Goal: Transaction & Acquisition: Subscribe to service/newsletter

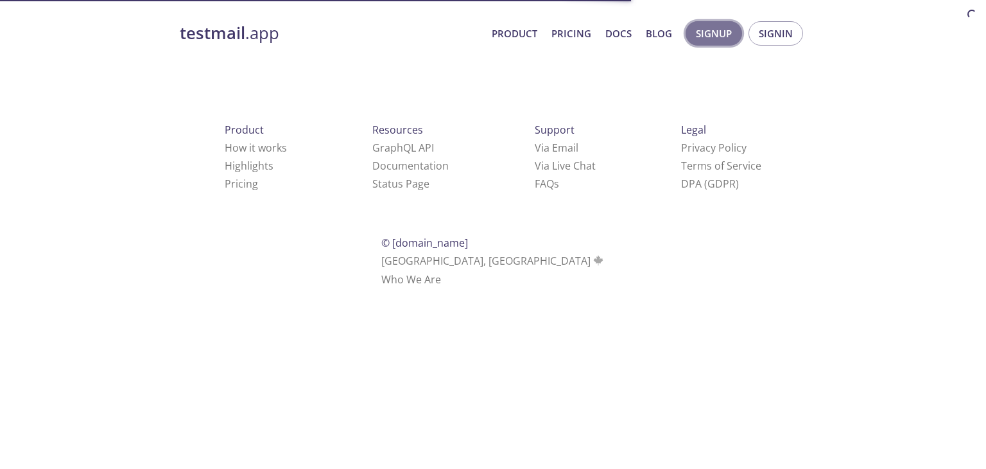
click at [711, 29] on span "Signup" at bounding box center [714, 33] width 36 height 17
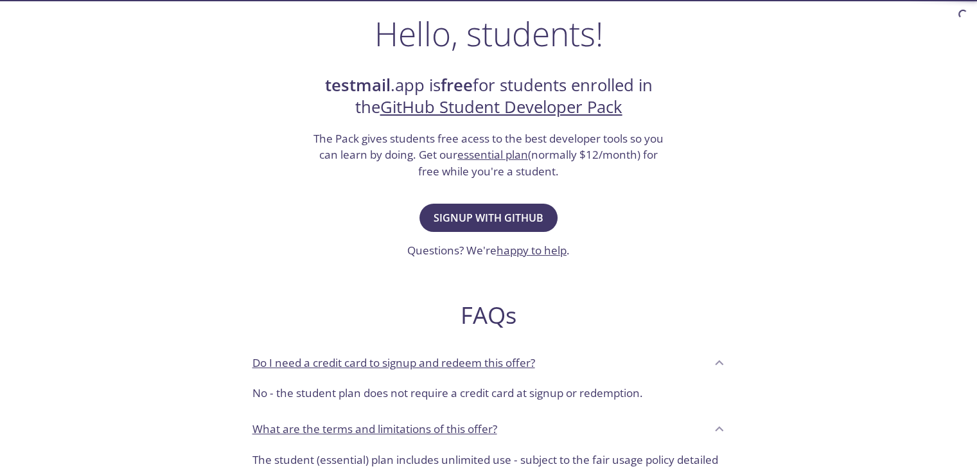
scroll to position [212, 0]
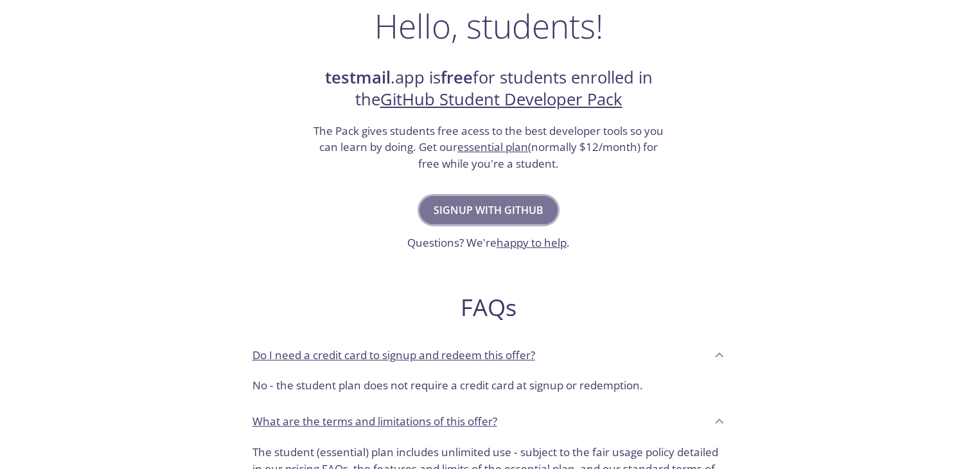
click at [478, 211] on span "Signup with GitHub" at bounding box center [488, 210] width 110 height 18
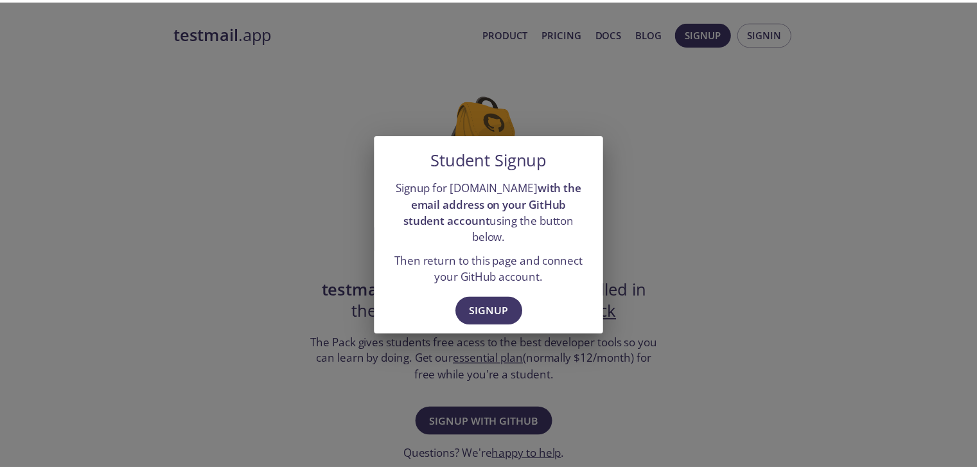
scroll to position [212, 0]
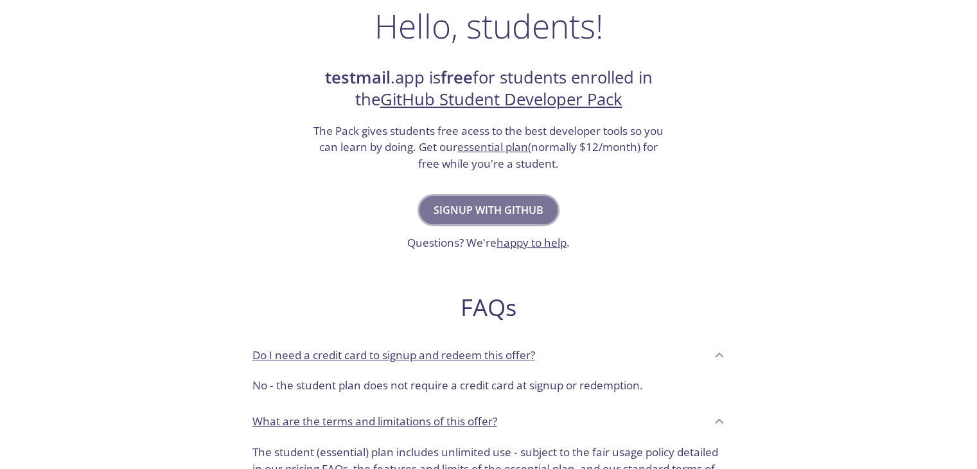
click at [454, 198] on button "Signup with GitHub" at bounding box center [488, 210] width 138 height 28
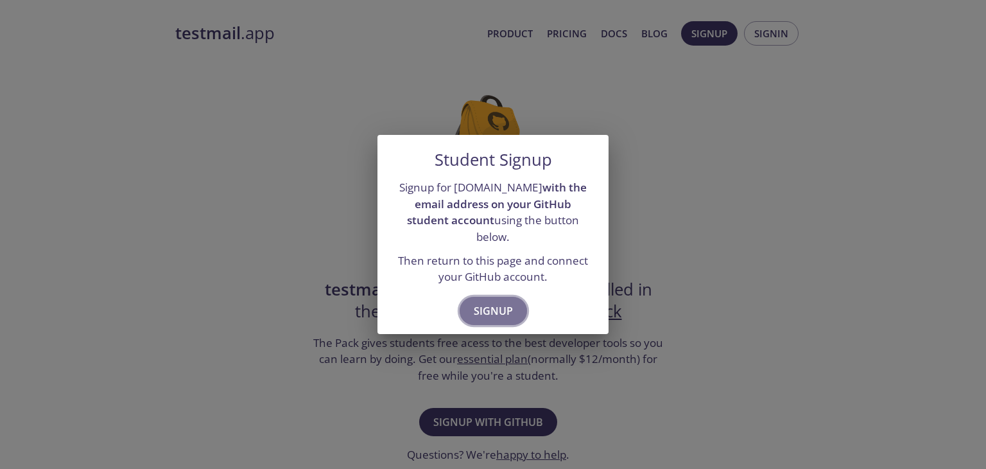
click at [491, 302] on span "Signup" at bounding box center [493, 311] width 39 height 18
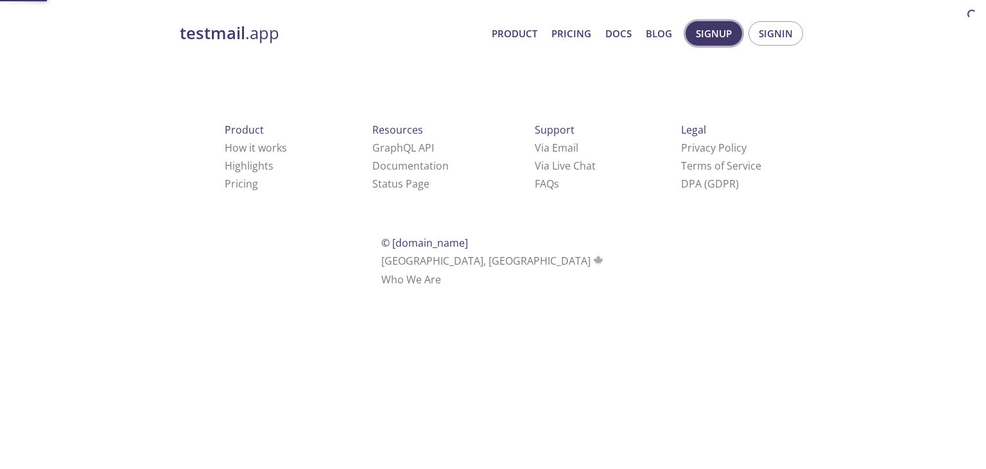
click at [707, 33] on span "Signup" at bounding box center [714, 33] width 36 height 17
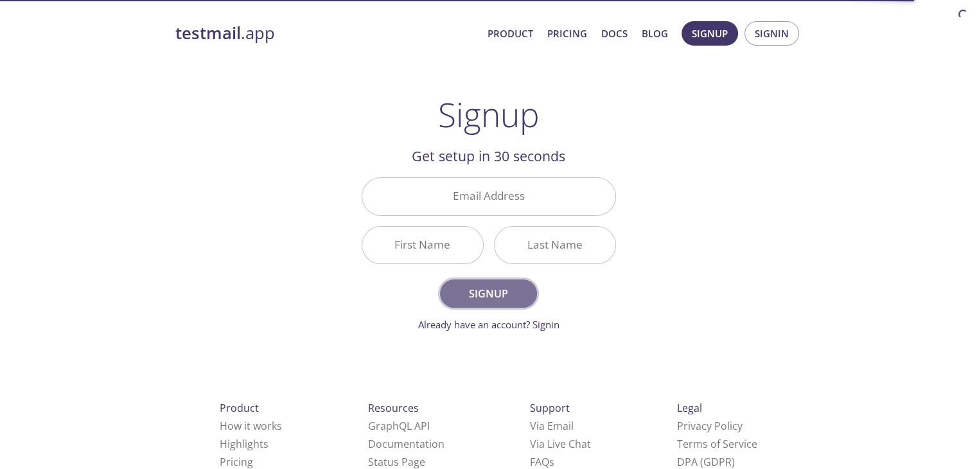
click at [488, 293] on span "Signup" at bounding box center [488, 293] width 68 height 18
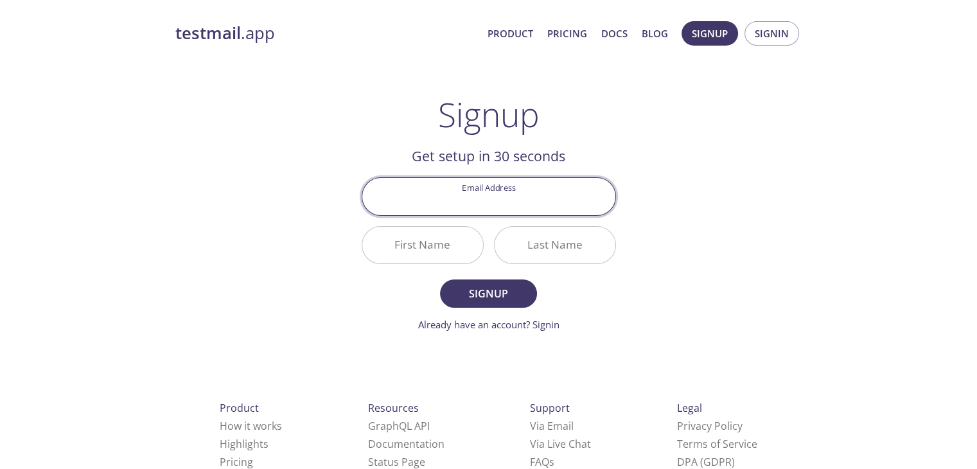
click at [467, 188] on input "Email Address" at bounding box center [488, 196] width 253 height 37
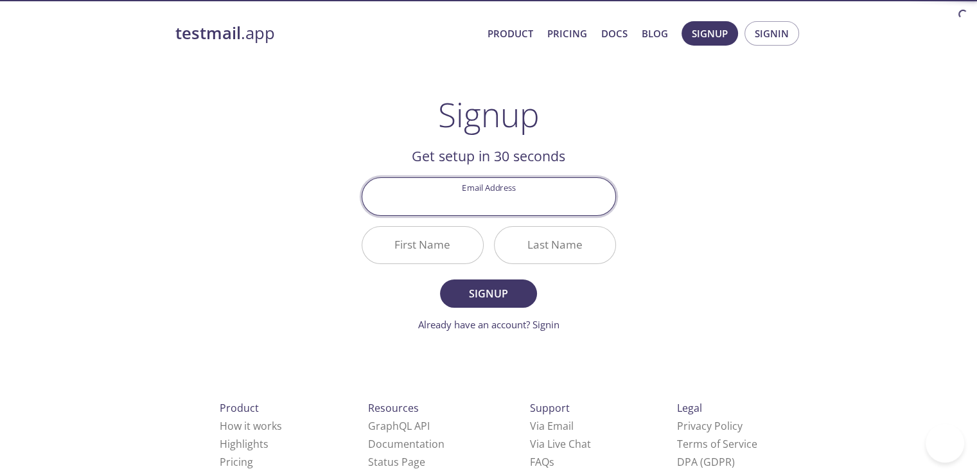
type input "[EMAIL_ADDRESS][DOMAIN_NAME]"
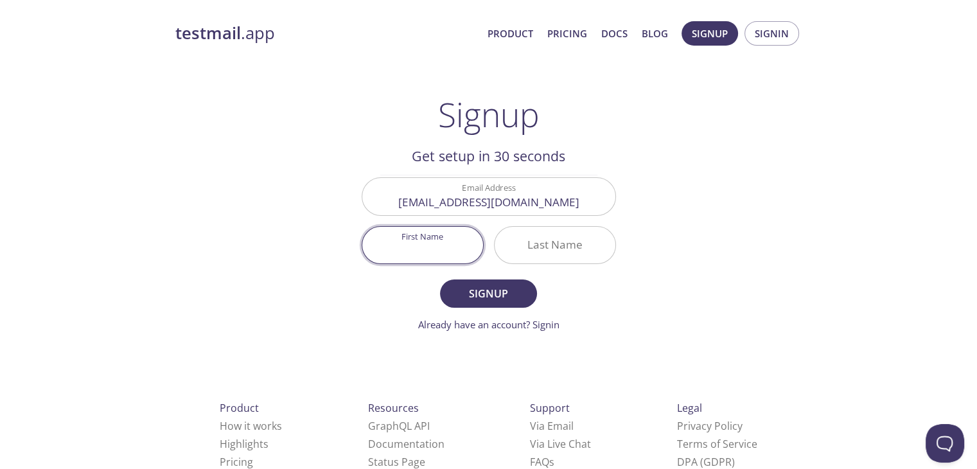
click at [439, 245] on input "First Name" at bounding box center [422, 245] width 121 height 37
type input "Rajat"
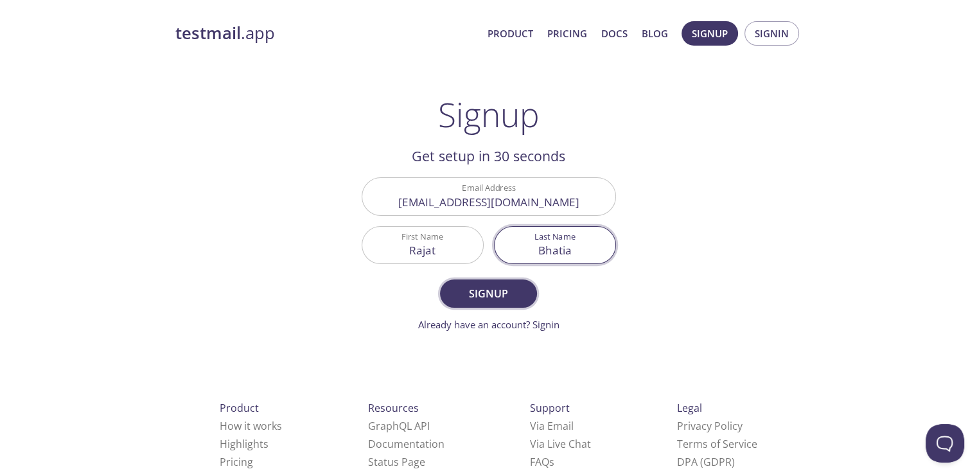
type input "Bhatia"
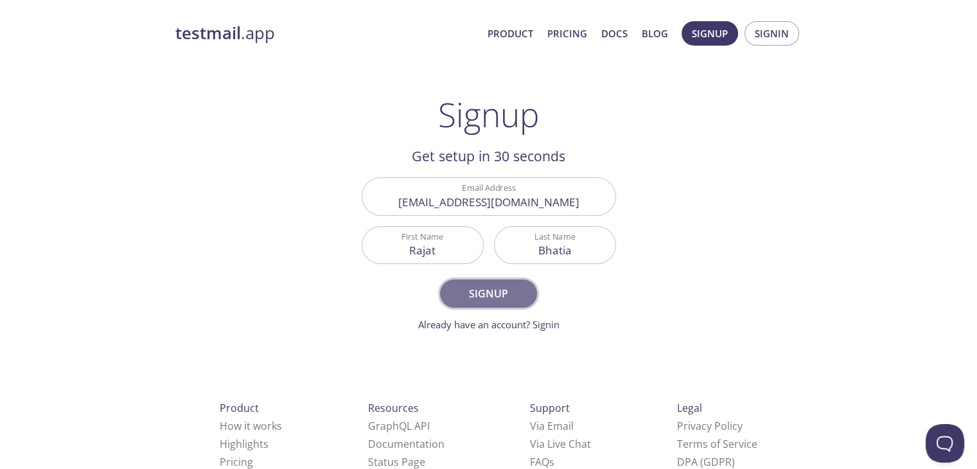
click at [493, 284] on span "Signup" at bounding box center [488, 293] width 68 height 18
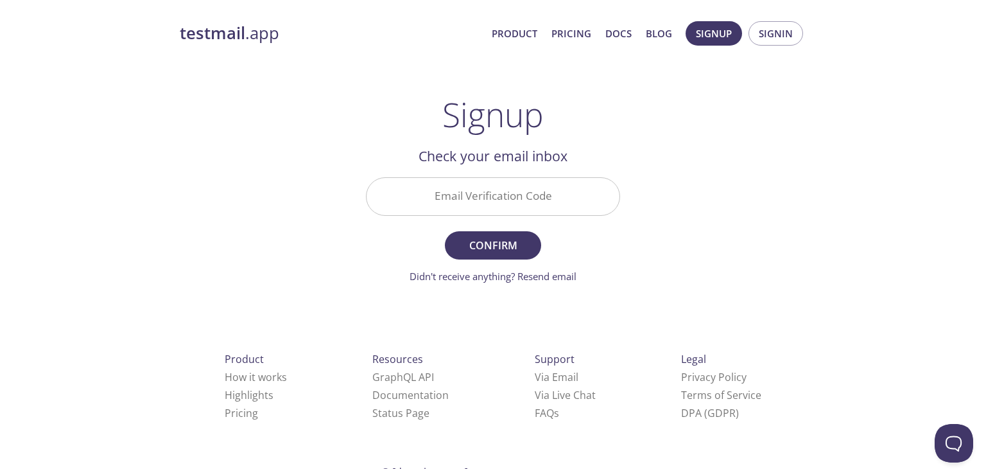
click at [465, 201] on input "Email Verification Code" at bounding box center [493, 196] width 253 height 37
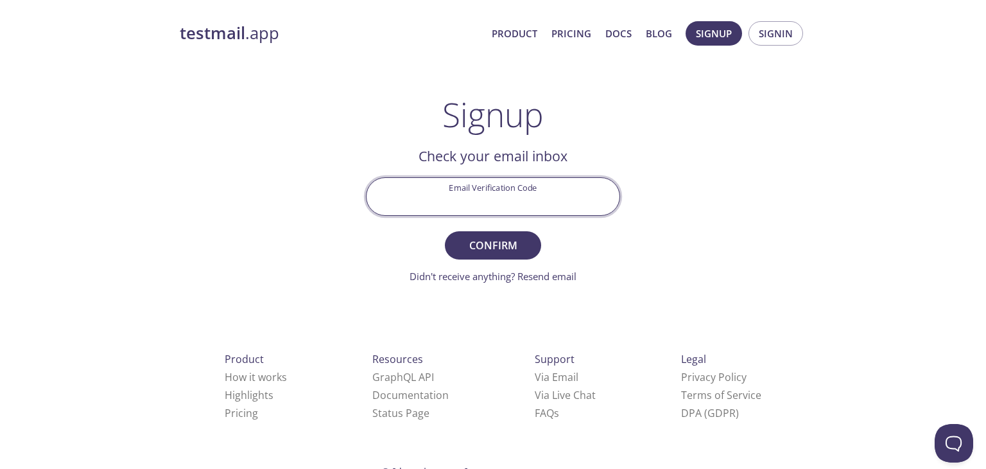
paste input "SKRXEFV"
type input "SKRXEFV"
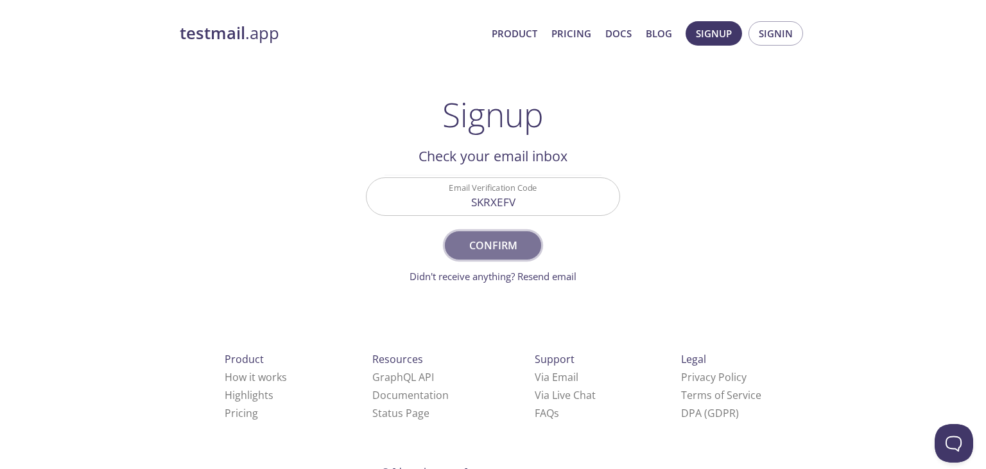
click at [484, 241] on span "Confirm" at bounding box center [493, 245] width 68 height 18
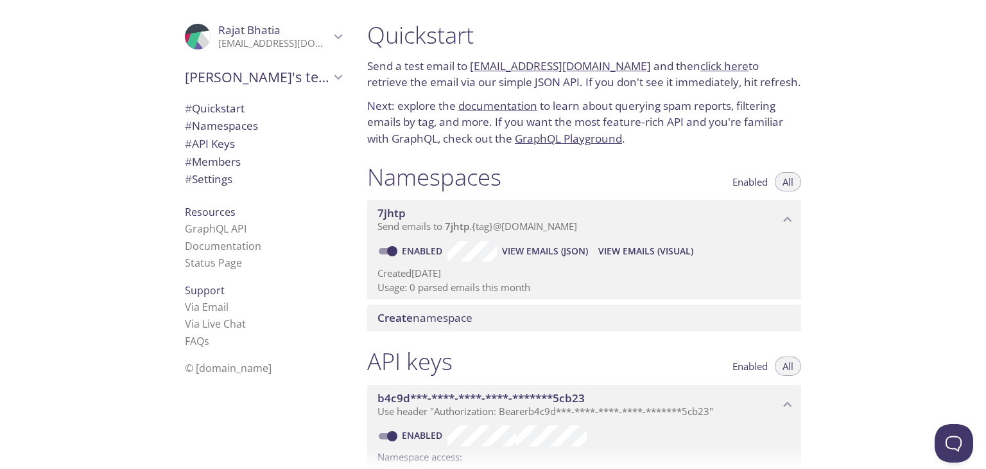
click at [623, 254] on span "View Emails (Visual)" at bounding box center [645, 250] width 95 height 15
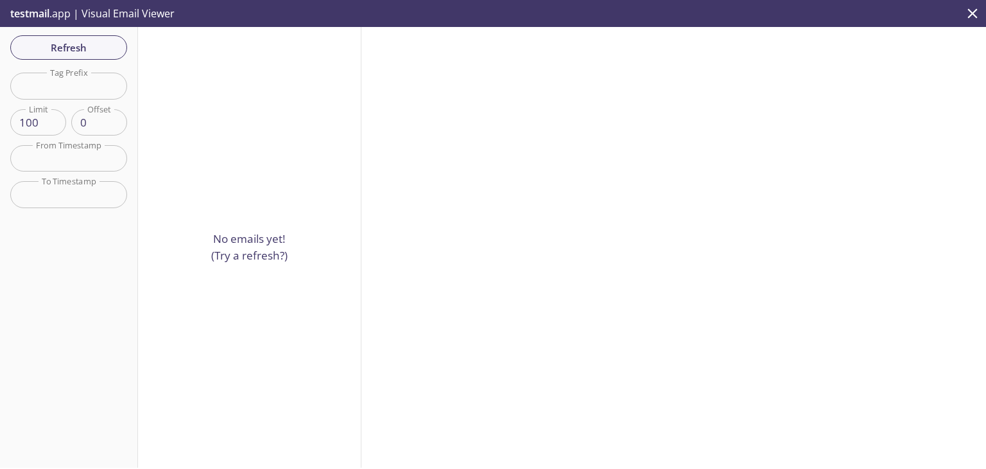
click at [977, 12] on icon "close" at bounding box center [972, 13] width 17 height 17
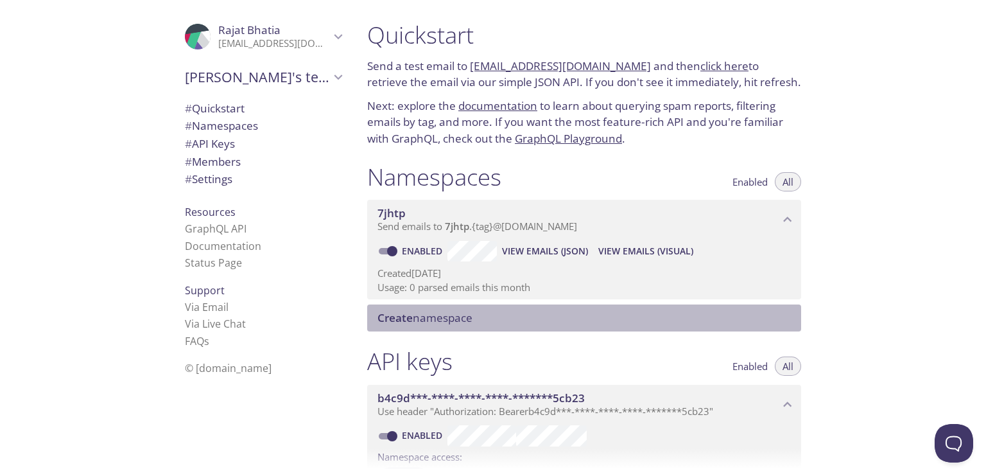
click at [437, 316] on span "Create namespace" at bounding box center [425, 317] width 95 height 15
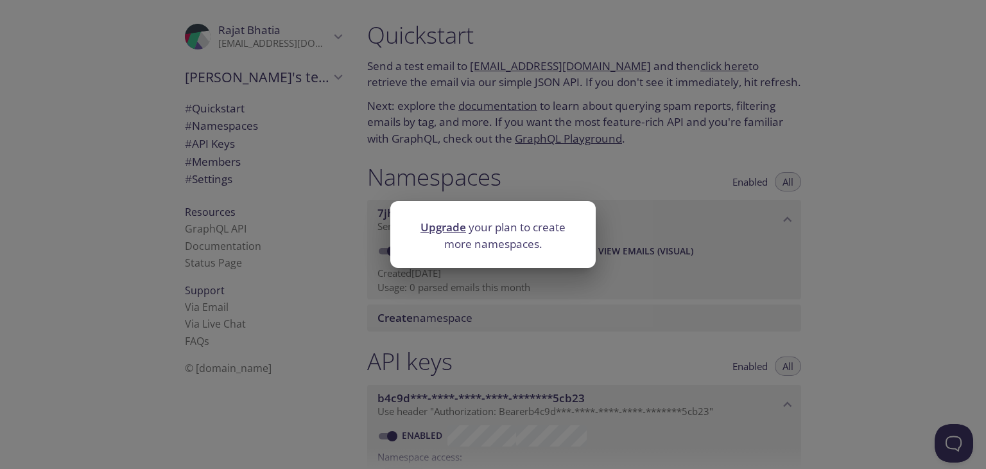
click at [853, 221] on div "Upgrade your plan to create more namespaces." at bounding box center [493, 234] width 986 height 469
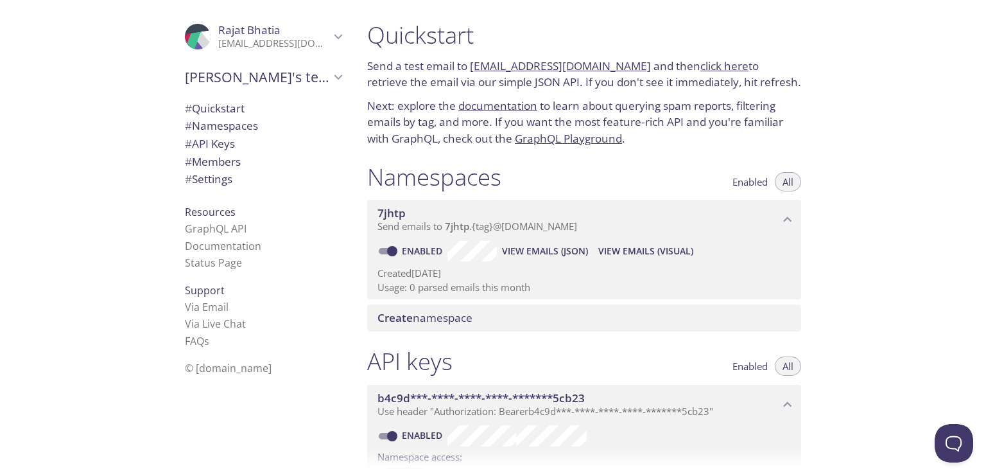
click at [840, 80] on div "Quickstart Send a test email to 7jhtp.test@inbox.testmail.app and then click he…" at bounding box center [671, 234] width 629 height 469
click at [222, 123] on span "# Namespaces" at bounding box center [221, 125] width 73 height 15
click at [787, 213] on icon "7jhtp namespace" at bounding box center [787, 219] width 17 height 17
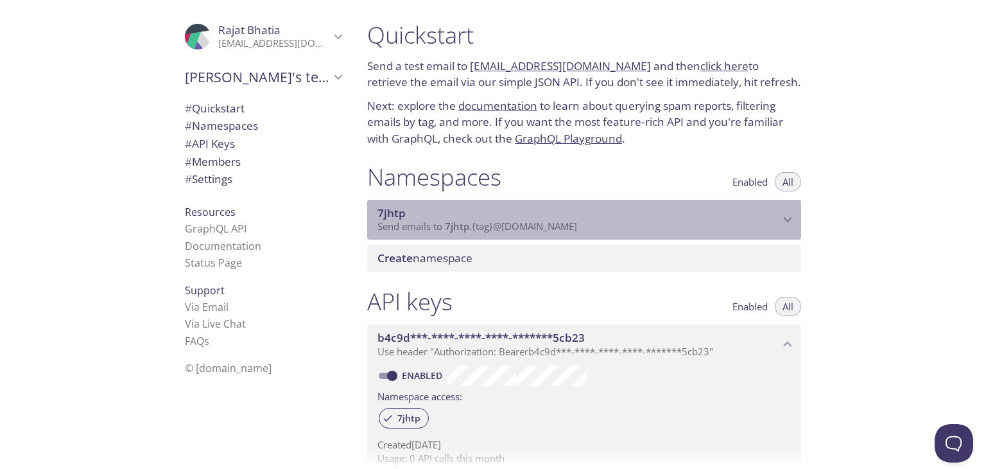
click at [787, 213] on icon "7jhtp namespace" at bounding box center [787, 219] width 17 height 17
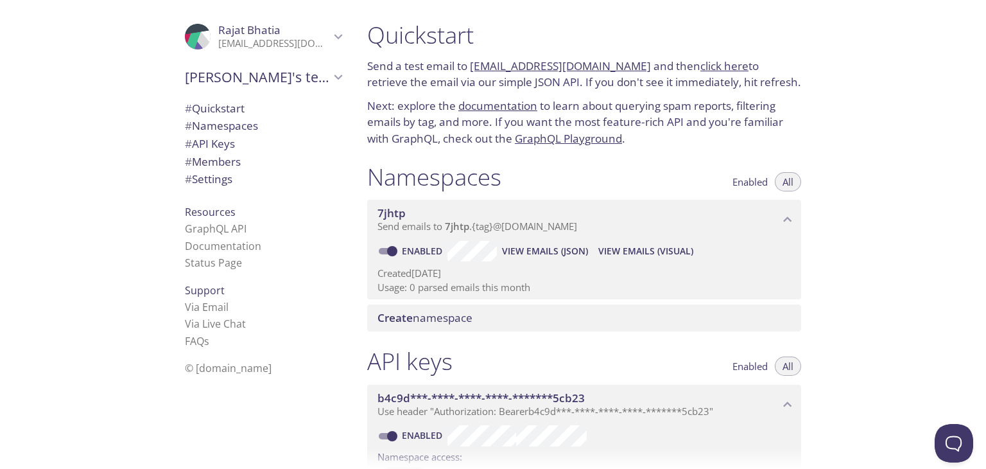
click at [393, 254] on input "Enabled" at bounding box center [392, 250] width 46 height 15
click at [422, 318] on span "Create namespace" at bounding box center [425, 317] width 95 height 15
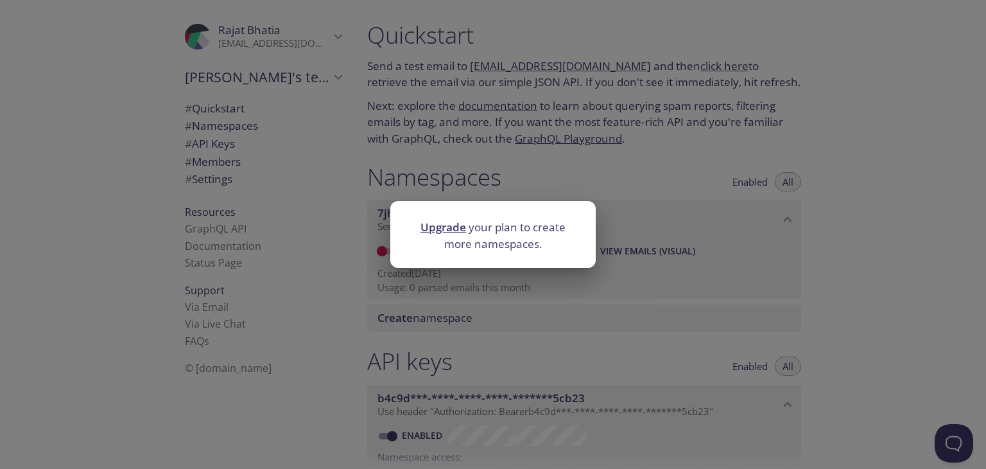
click at [857, 227] on div "Upgrade your plan to create more namespaces." at bounding box center [493, 234] width 986 height 469
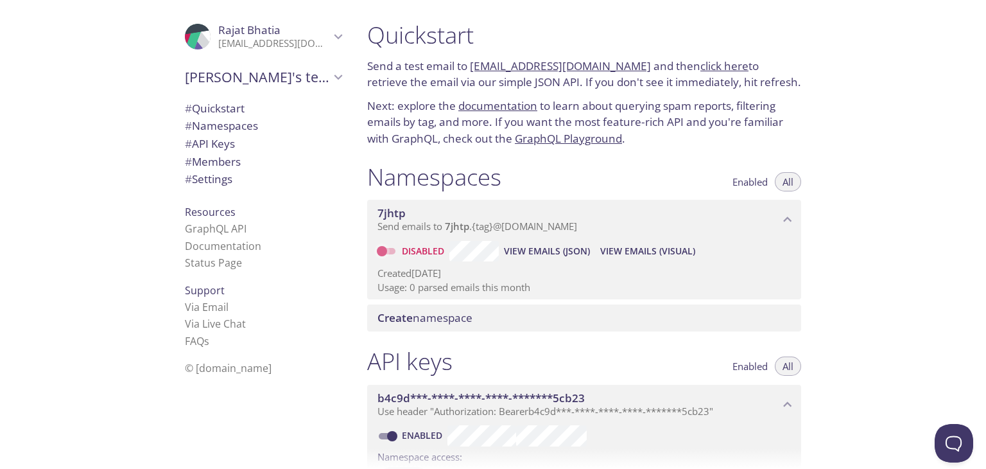
click at [378, 251] on input "Disabled" at bounding box center [382, 250] width 46 height 15
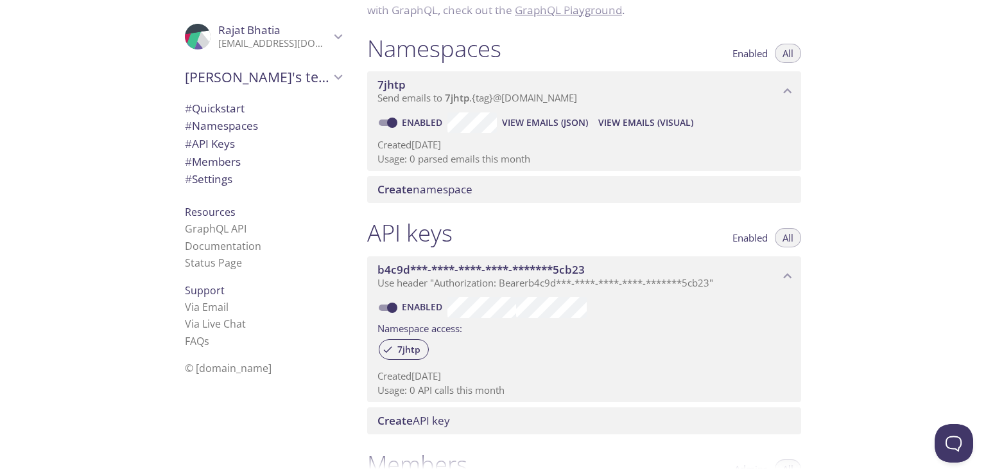
scroll to position [128, 0]
click at [228, 113] on span "# Quickstart" at bounding box center [215, 108] width 60 height 15
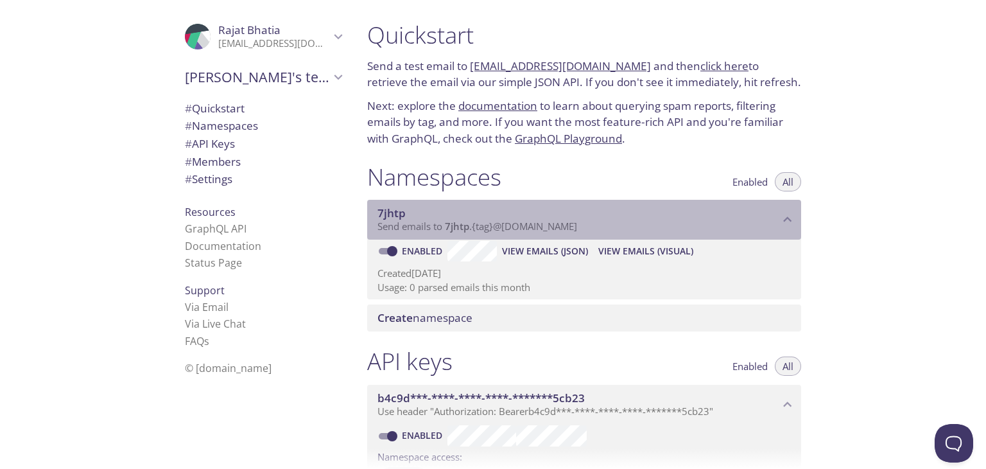
drag, startPoint x: 563, startPoint y: 224, endPoint x: 523, endPoint y: 234, distance: 41.6
click at [523, 234] on div "7jhtp Send emails to 7jhtp . {tag} @inbox.testmail.app" at bounding box center [584, 220] width 434 height 40
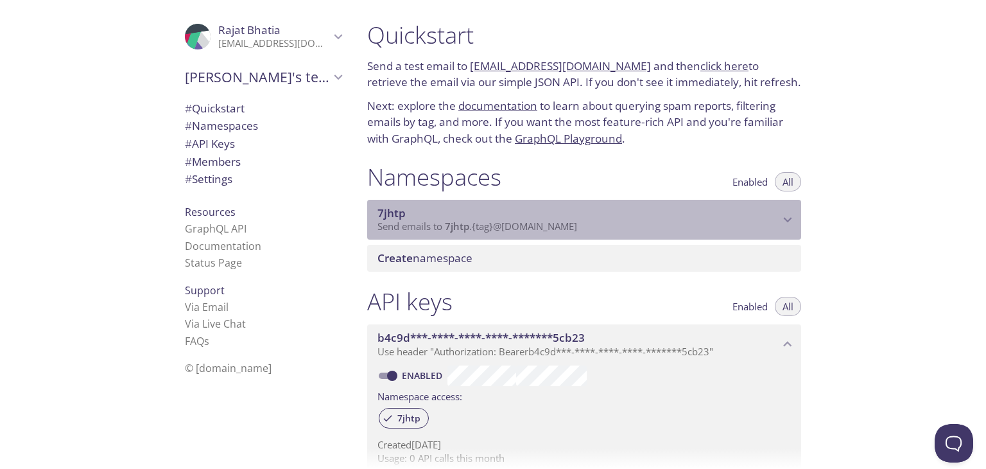
click at [520, 227] on span "Send emails to 7jhtp . {tag} @inbox.testmail.app" at bounding box center [478, 226] width 200 height 13
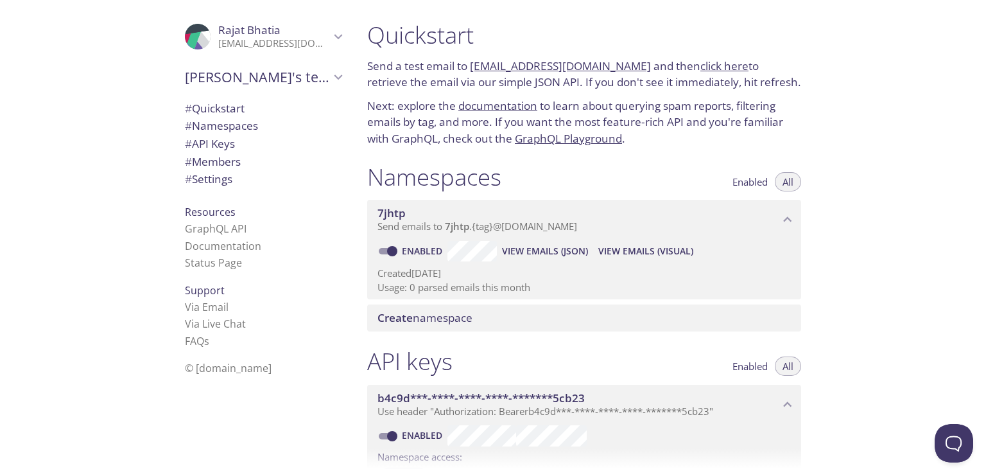
click at [550, 253] on span "View Emails (JSON)" at bounding box center [545, 250] width 86 height 15
click at [227, 186] on span "# Settings" at bounding box center [263, 179] width 157 height 17
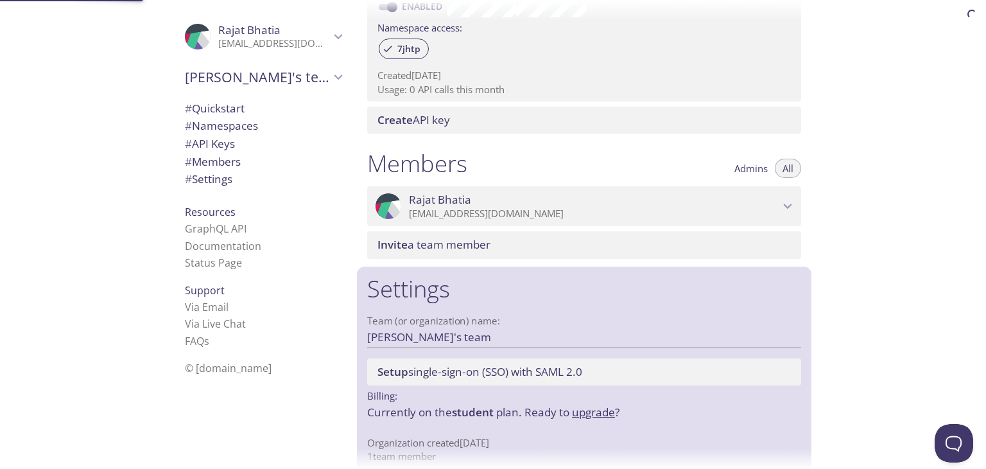
scroll to position [444, 0]
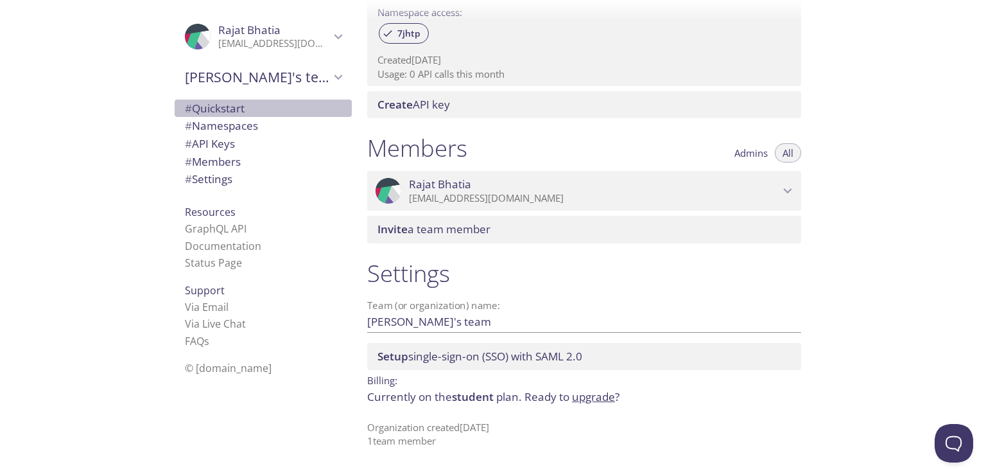
click at [230, 108] on span "# Quickstart" at bounding box center [215, 108] width 60 height 15
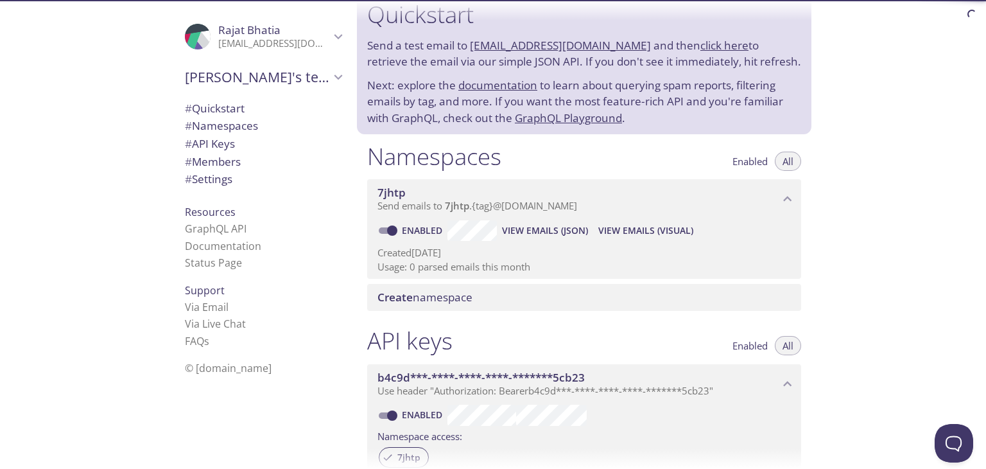
click at [243, 120] on span "# Namespaces" at bounding box center [221, 125] width 73 height 15
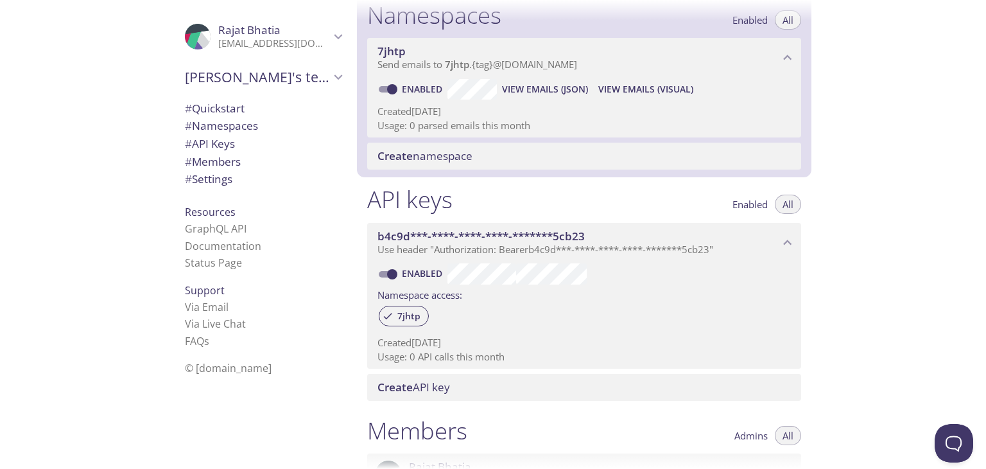
scroll to position [162, 0]
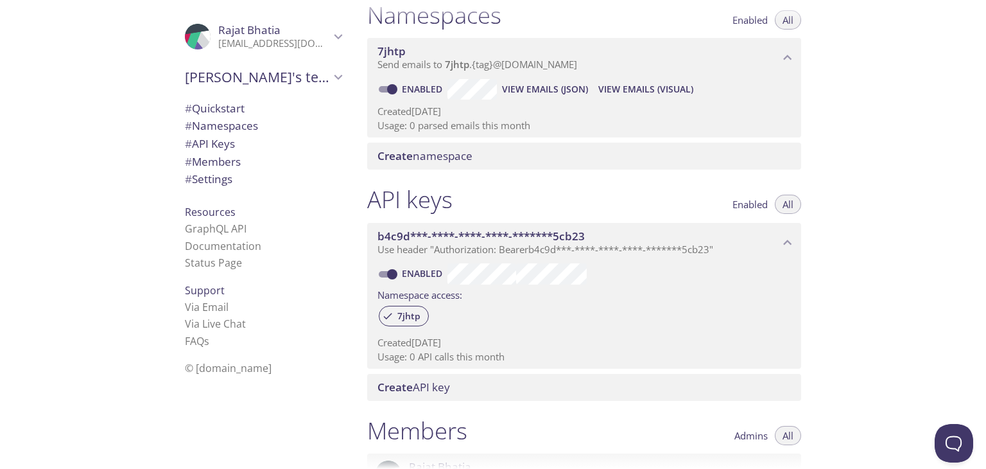
click at [226, 105] on span "# Quickstart" at bounding box center [215, 108] width 60 height 15
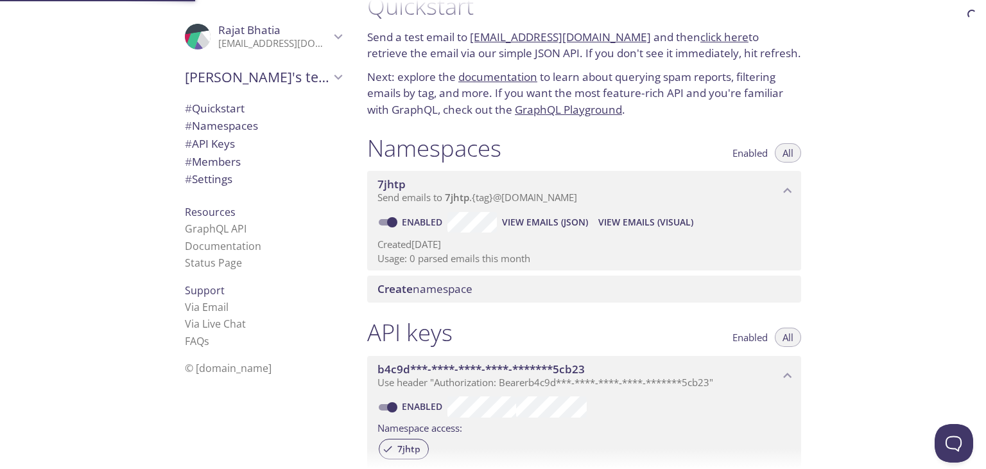
scroll to position [21, 0]
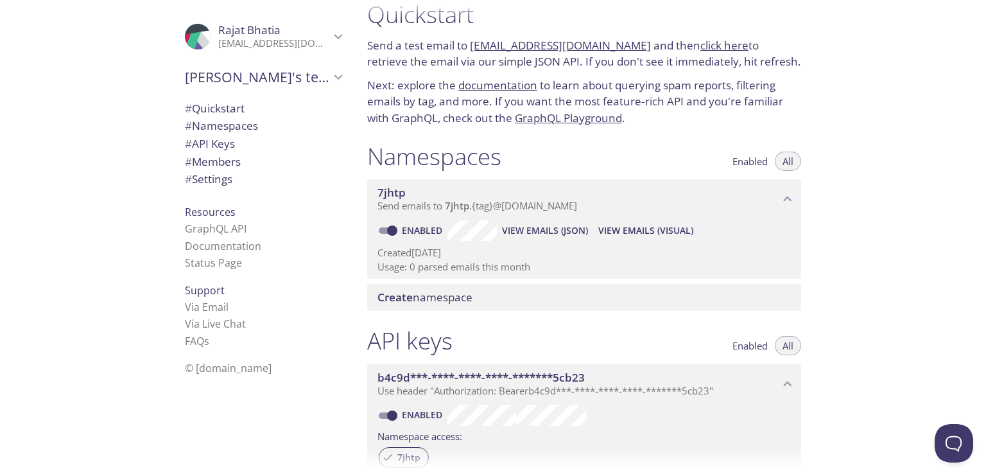
drag, startPoint x: 467, startPoint y: 33, endPoint x: 622, endPoint y: 48, distance: 154.8
click at [622, 48] on div "Quickstart Send a test email to 7jhtp.test@inbox.testmail.app and then click he…" at bounding box center [584, 63] width 455 height 142
copy p "7jhtp.test@inbox.testmail.app"
click at [646, 230] on span "View Emails (Visual)" at bounding box center [645, 230] width 95 height 15
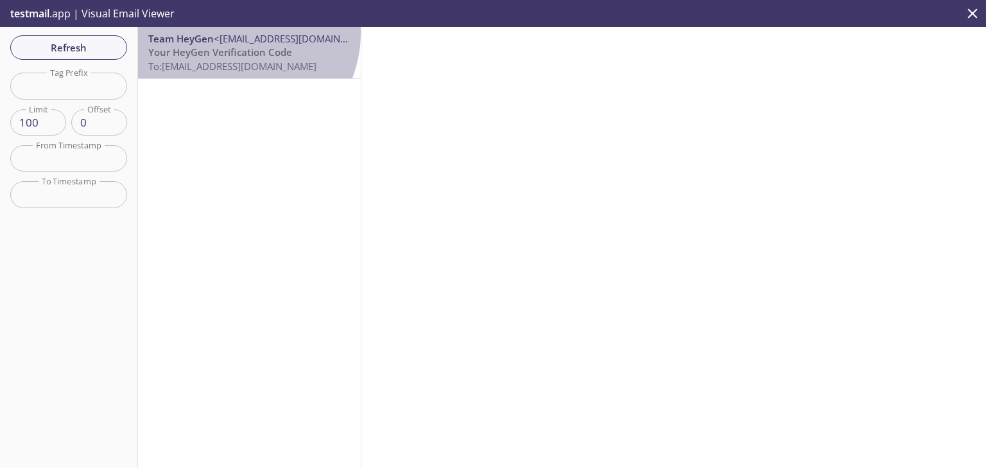
click at [234, 33] on span "<no_reply@email.heygen.com>" at bounding box center [297, 38] width 166 height 13
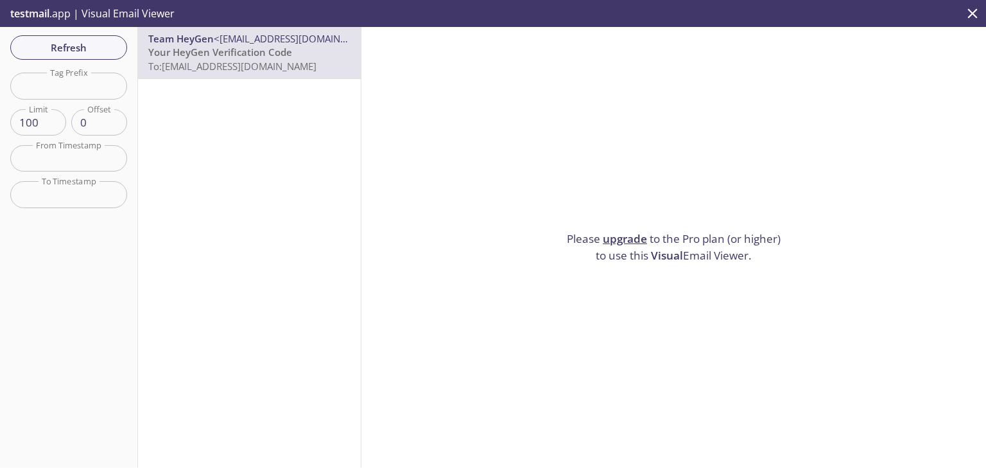
click at [979, 8] on icon "close" at bounding box center [972, 13] width 17 height 17
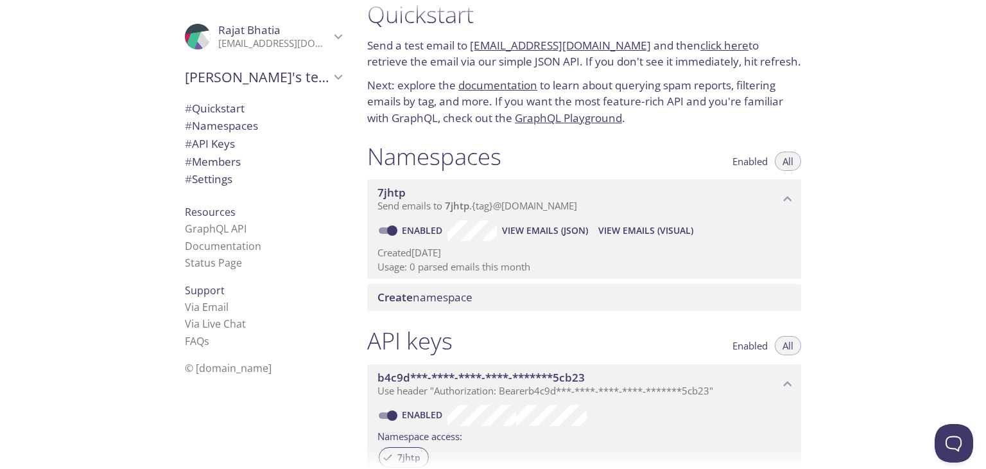
click at [549, 237] on span "View Emails (JSON)" at bounding box center [545, 230] width 86 height 15
click at [345, 152] on div ".cls-1 { fill: #6d5ca8; } .cls-2 { fill: #3fc191; } .cls-3 { fill: #3b4752; } .…" at bounding box center [260, 234] width 193 height 469
click at [185, 186] on span "# Settings" at bounding box center [209, 178] width 48 height 15
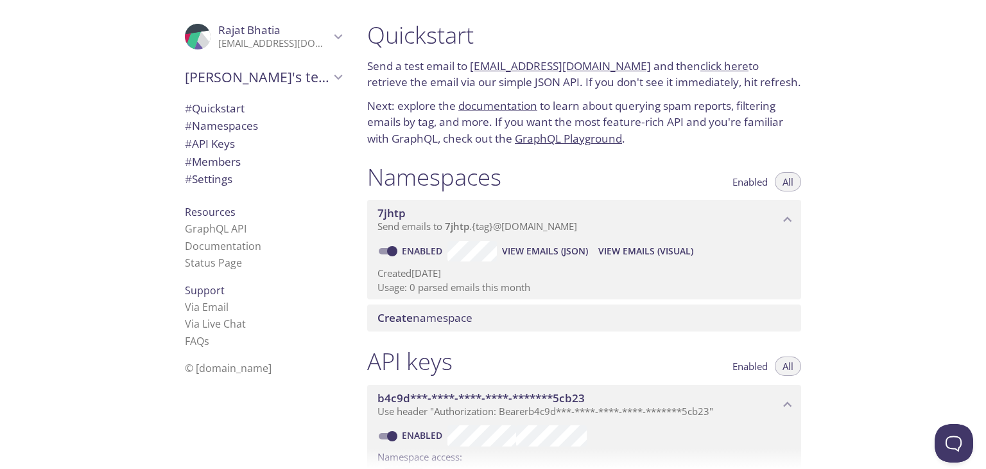
click at [390, 247] on input "Enabled" at bounding box center [392, 250] width 46 height 15
click at [700, 66] on link "click here" at bounding box center [724, 65] width 48 height 15
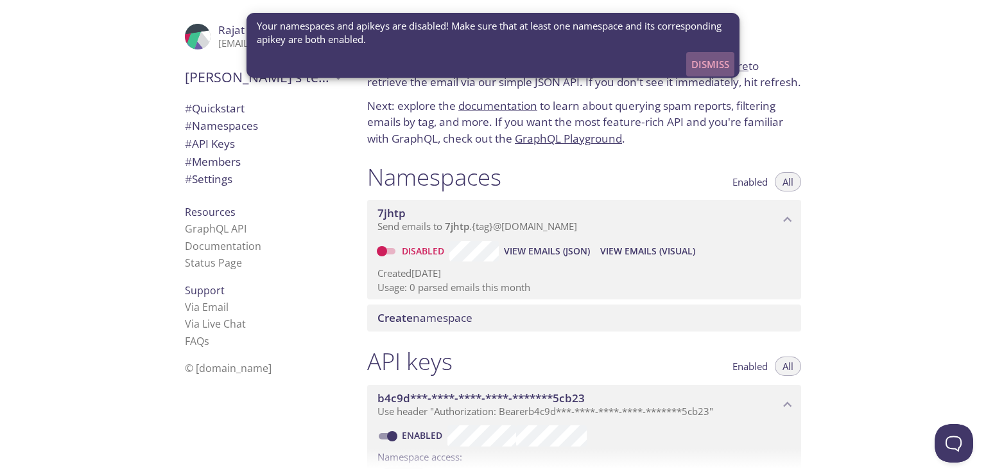
click at [718, 68] on span "Dismiss" at bounding box center [711, 64] width 38 height 17
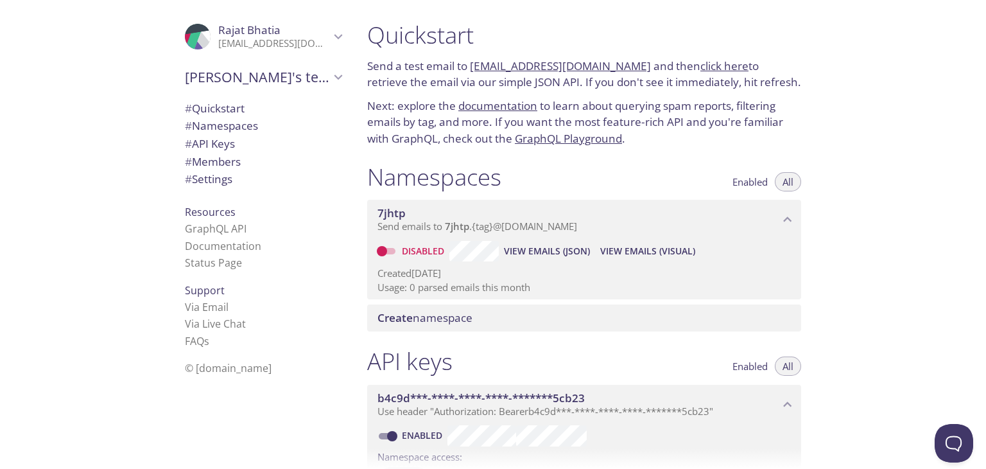
click at [389, 254] on input "Disabled" at bounding box center [382, 250] width 46 height 15
checkbox input "true"
click at [203, 178] on span "# Settings" at bounding box center [209, 178] width 48 height 15
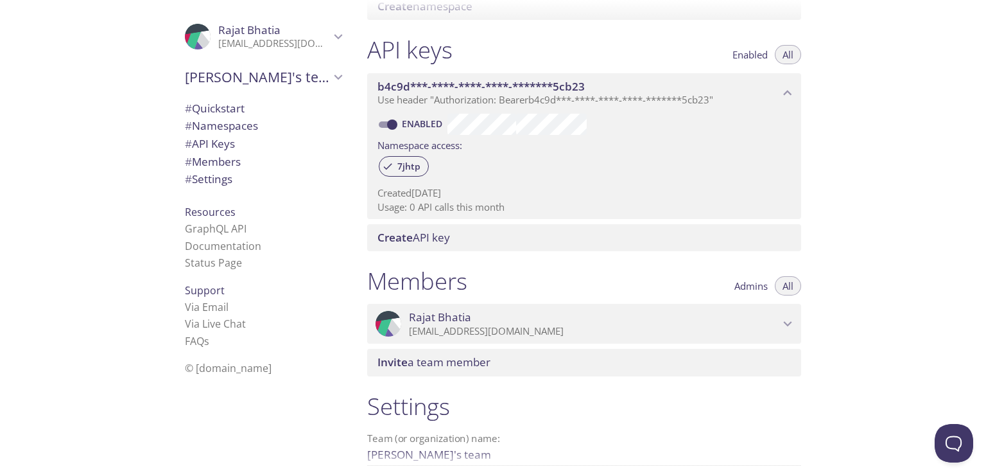
scroll to position [252, 0]
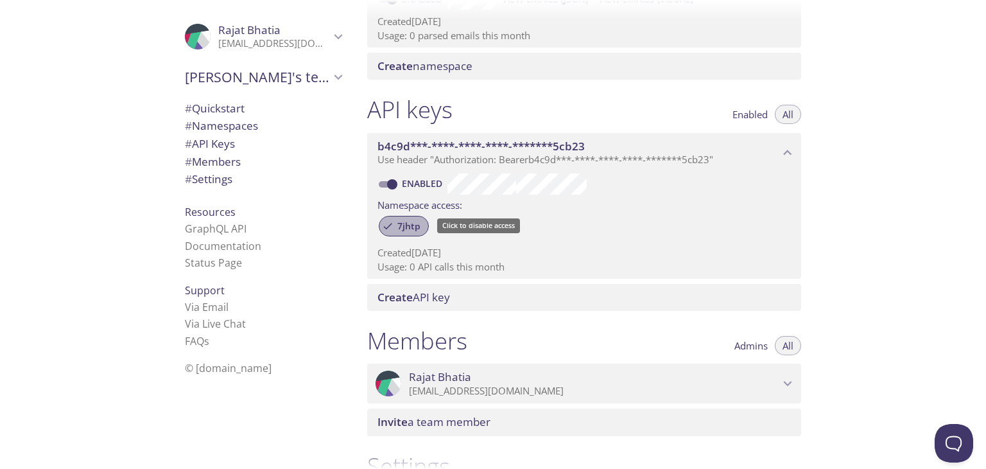
click at [412, 227] on span "7jhtp" at bounding box center [409, 226] width 39 height 12
click at [385, 223] on icon at bounding box center [388, 226] width 7 height 7
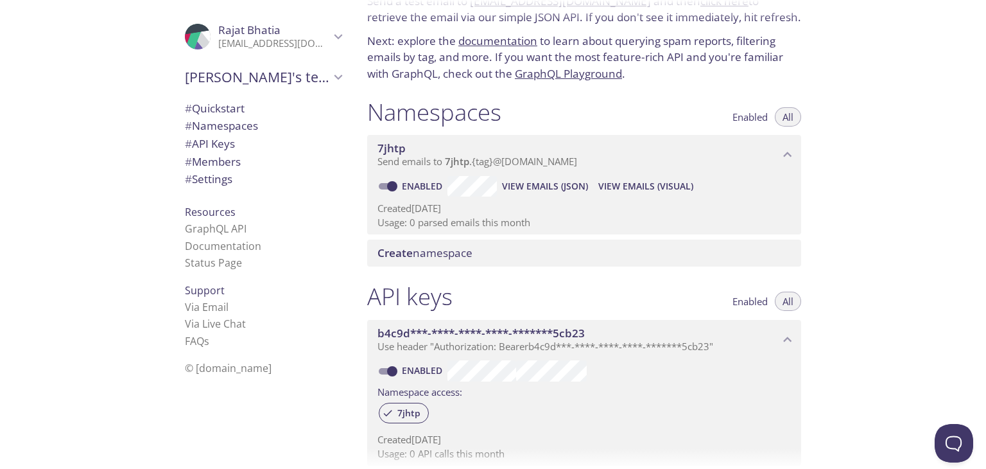
scroll to position [59, 0]
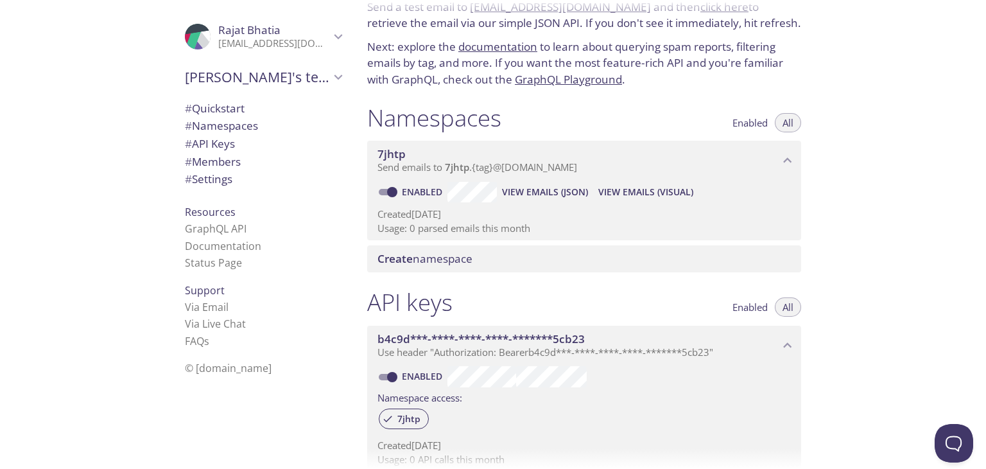
click at [398, 155] on span "7jhtp" at bounding box center [392, 153] width 28 height 15
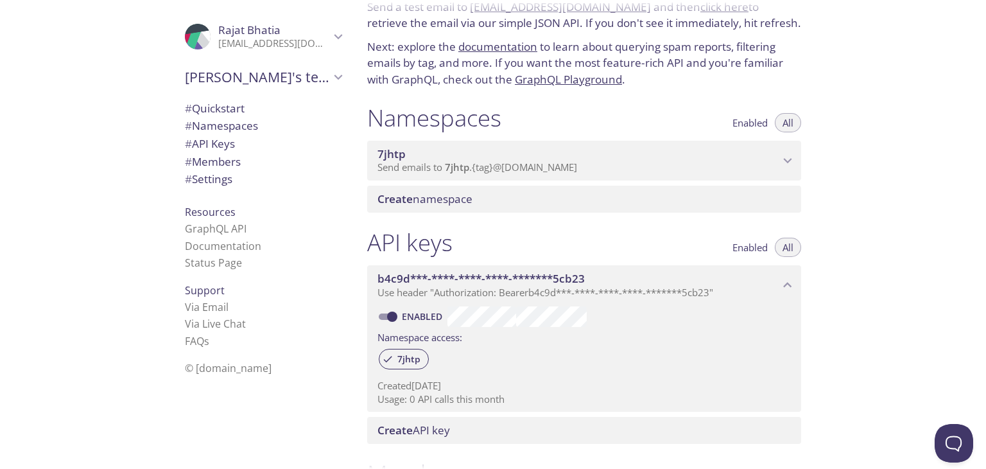
click at [398, 155] on span "7jhtp" at bounding box center [392, 153] width 28 height 15
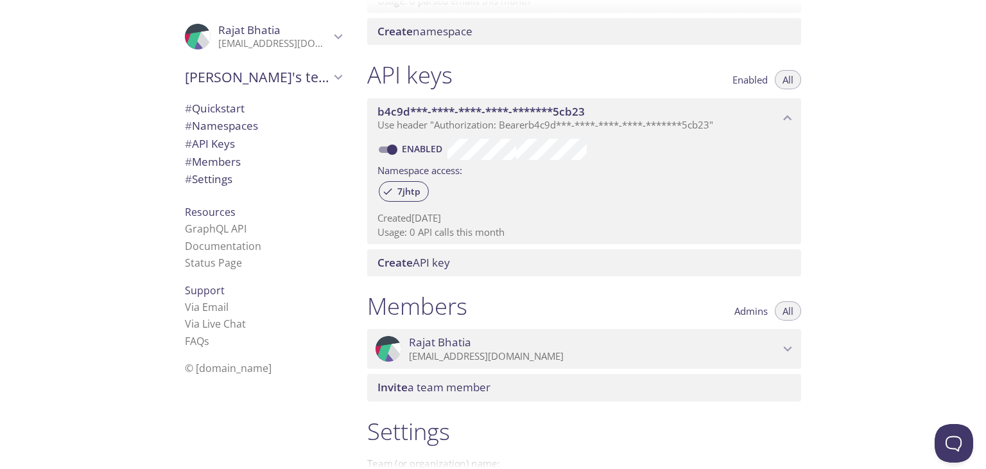
scroll to position [252, 0]
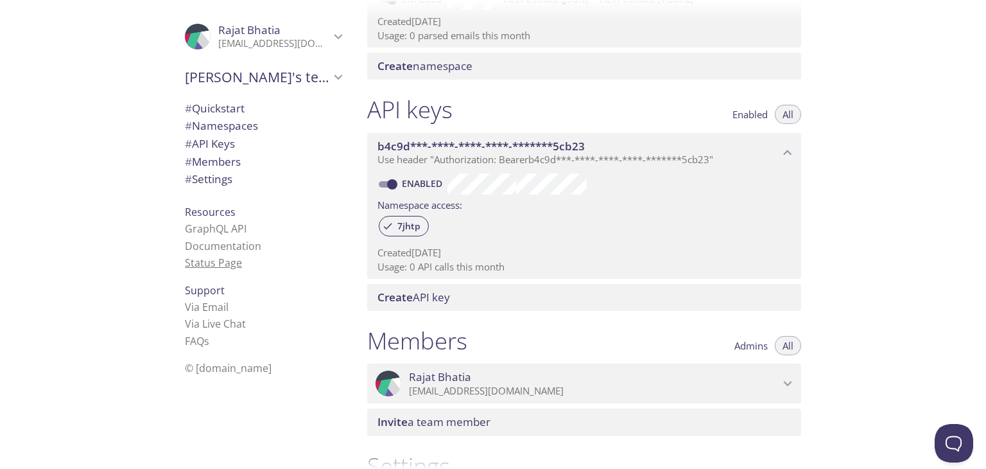
click at [225, 266] on link "Status Page" at bounding box center [213, 263] width 57 height 14
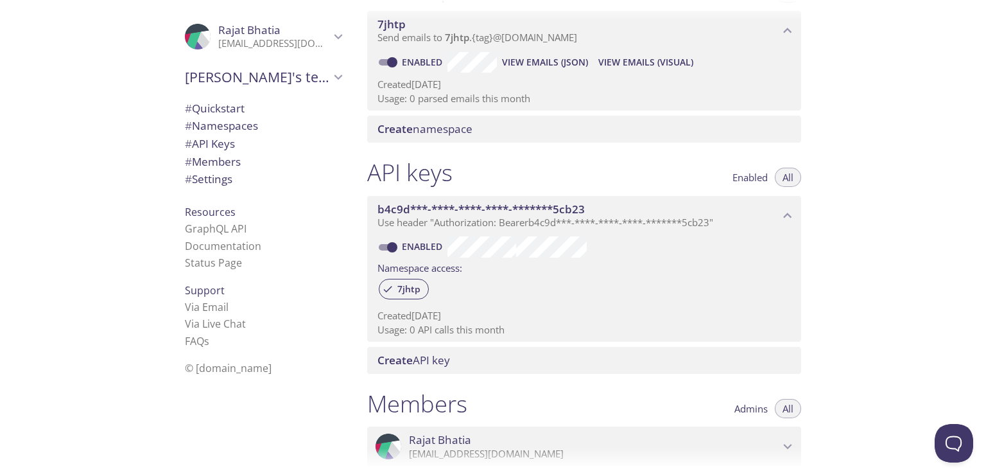
scroll to position [187, 0]
click at [794, 211] on icon "b4c9d***-****-****-****-*******5cb23 API key" at bounding box center [787, 217] width 17 height 17
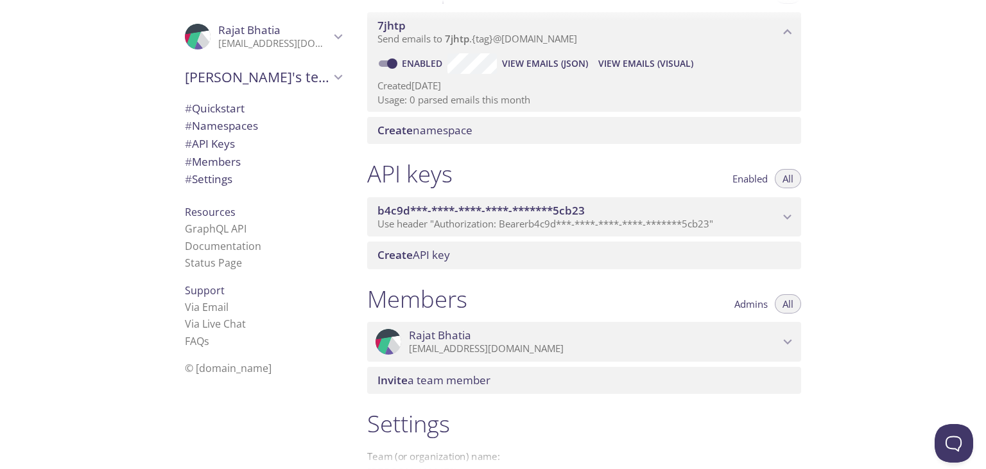
click at [794, 211] on icon "b4c9d***-****-****-****-*******5cb23 API key" at bounding box center [787, 217] width 17 height 17
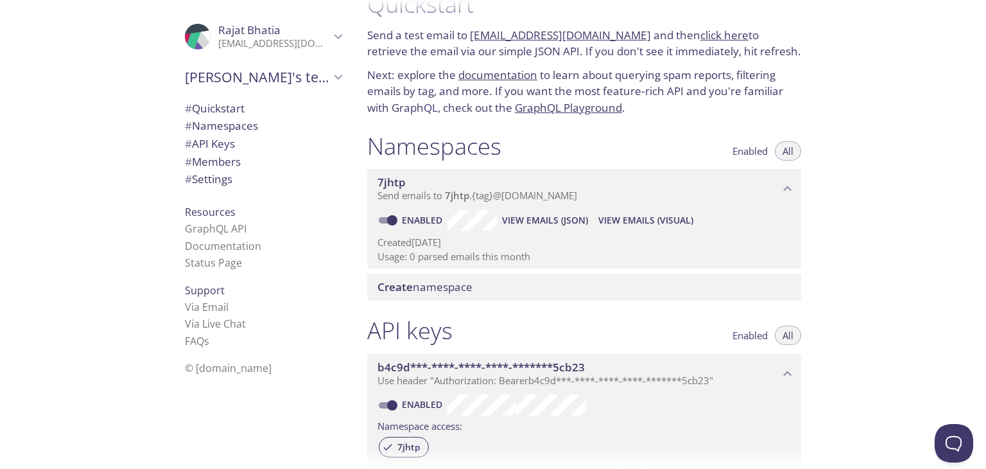
scroll to position [0, 0]
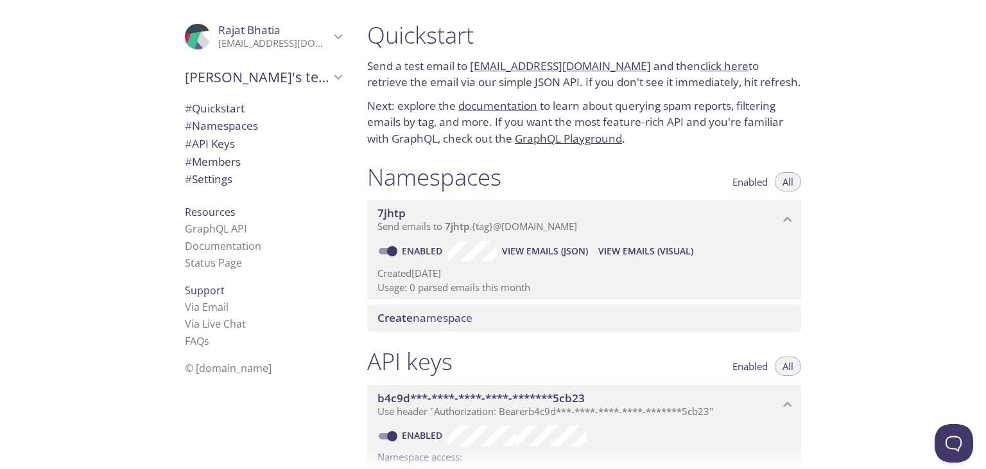
click at [700, 66] on link "click here" at bounding box center [724, 65] width 48 height 15
click at [485, 107] on link "documentation" at bounding box center [497, 105] width 79 height 15
drag, startPoint x: 470, startPoint y: 62, endPoint x: 624, endPoint y: 58, distance: 154.1
click at [624, 58] on p "Send a test email to 7jhtp.test@inbox.testmail.app and then click here to retri…" at bounding box center [584, 74] width 434 height 33
copy link "7jhtp.test@inbox.testmail.app"
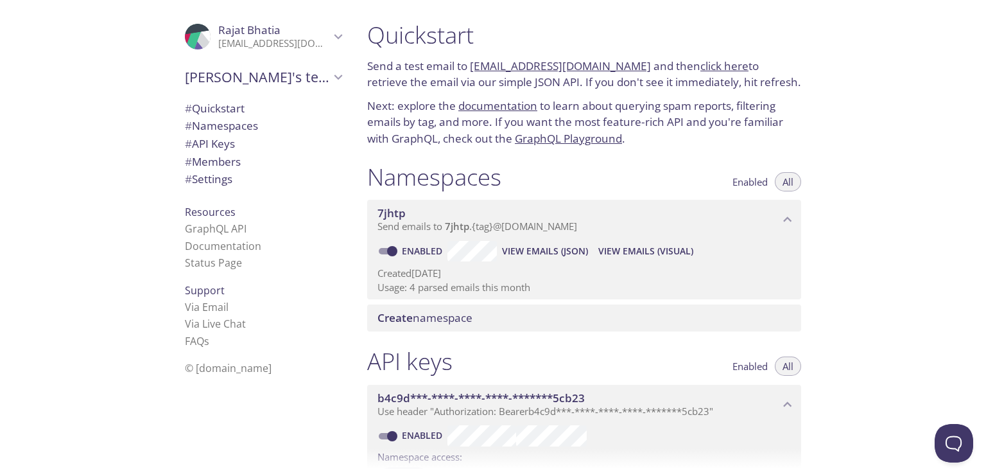
click at [80, 70] on div ".cls-1 { fill: #6d5ca8; } .cls-2 { fill: #3fc191; } .cls-3 { fill: #3b4752; } .…" at bounding box center [178, 234] width 357 height 469
click at [523, 254] on span "View Emails (JSON)" at bounding box center [545, 250] width 86 height 15
click at [559, 254] on span "View Emails (JSON)" at bounding box center [545, 250] width 86 height 15
